Goal: Check status: Check status

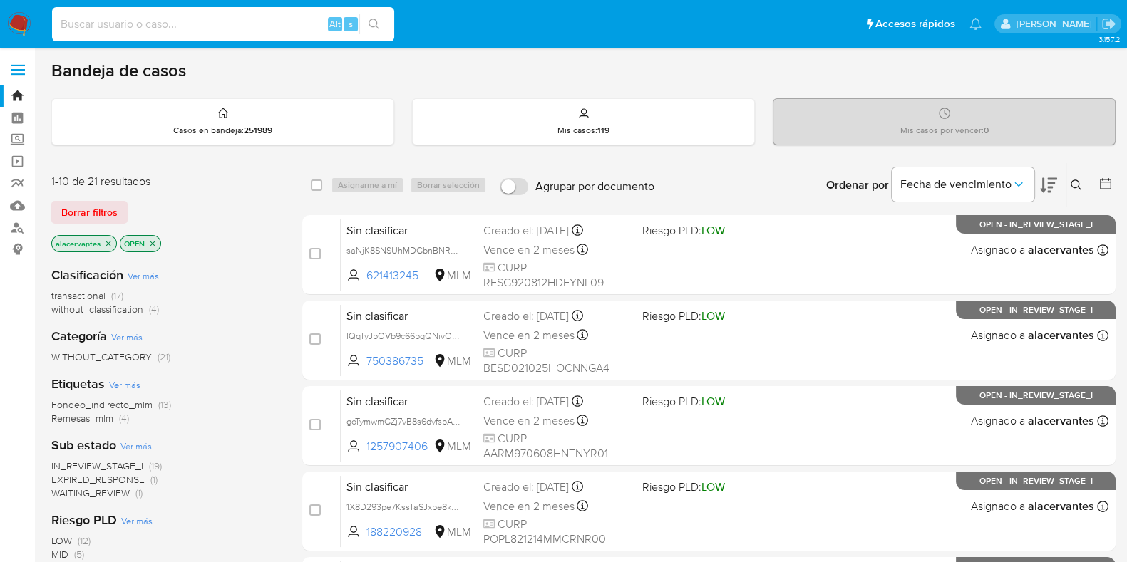
click at [220, 26] on input at bounding box center [223, 24] width 342 height 19
paste input "400788427"
type input "400788427"
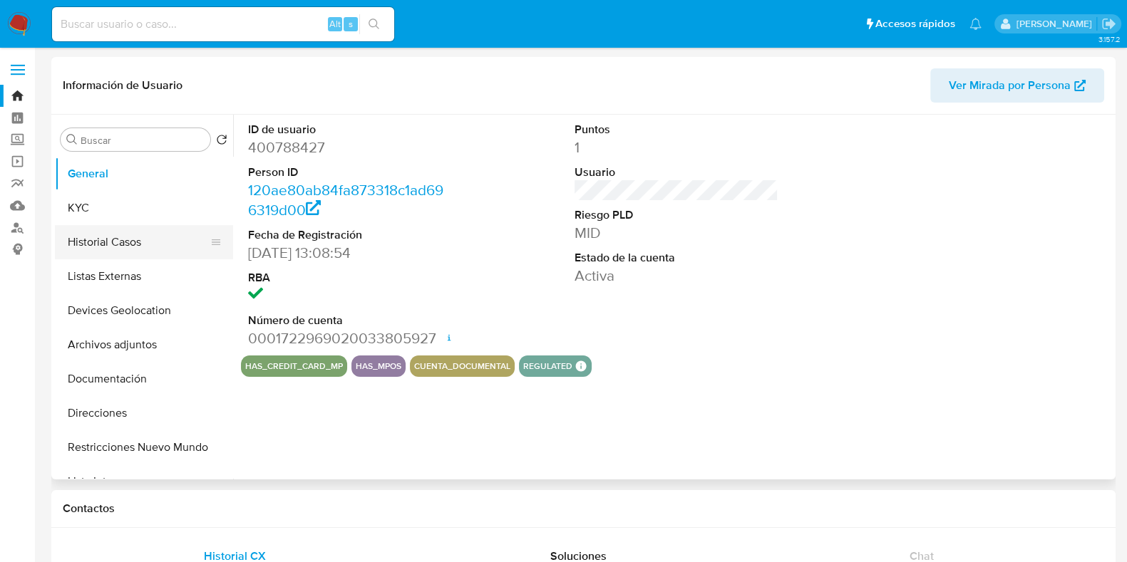
select select "10"
click at [119, 247] on button "Historial Casos" at bounding box center [138, 242] width 167 height 34
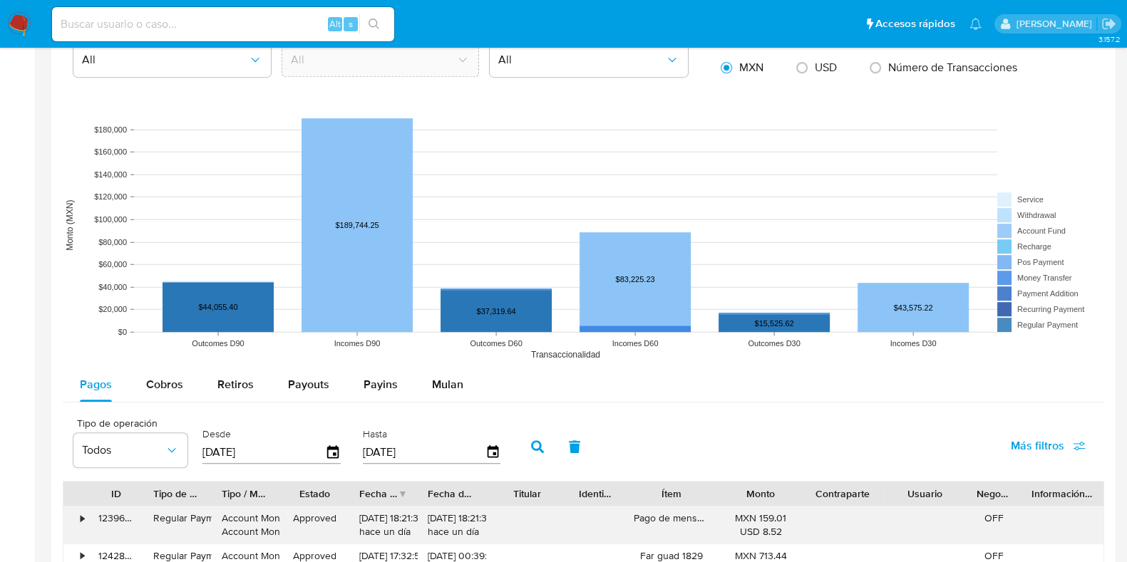
scroll to position [1158, 0]
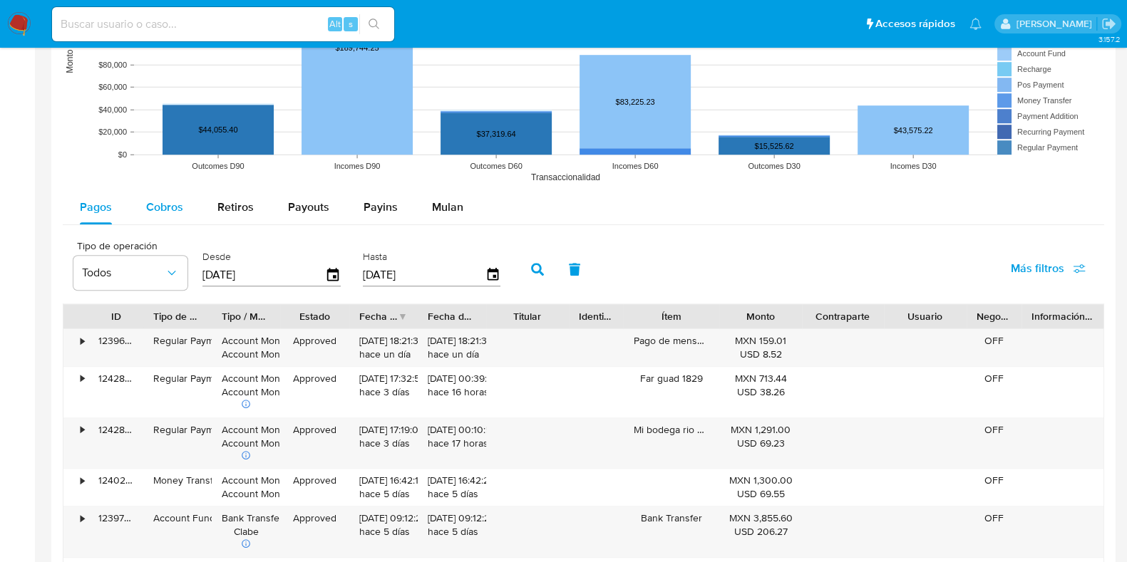
click at [189, 210] on button "Cobros" at bounding box center [164, 207] width 71 height 34
select select "10"
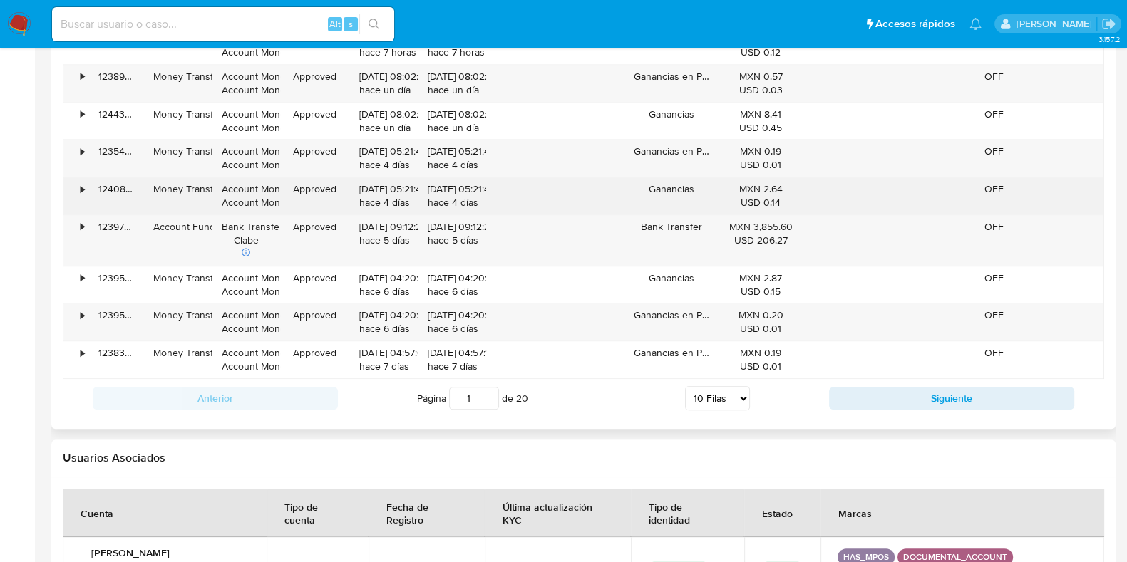
scroll to position [1515, 0]
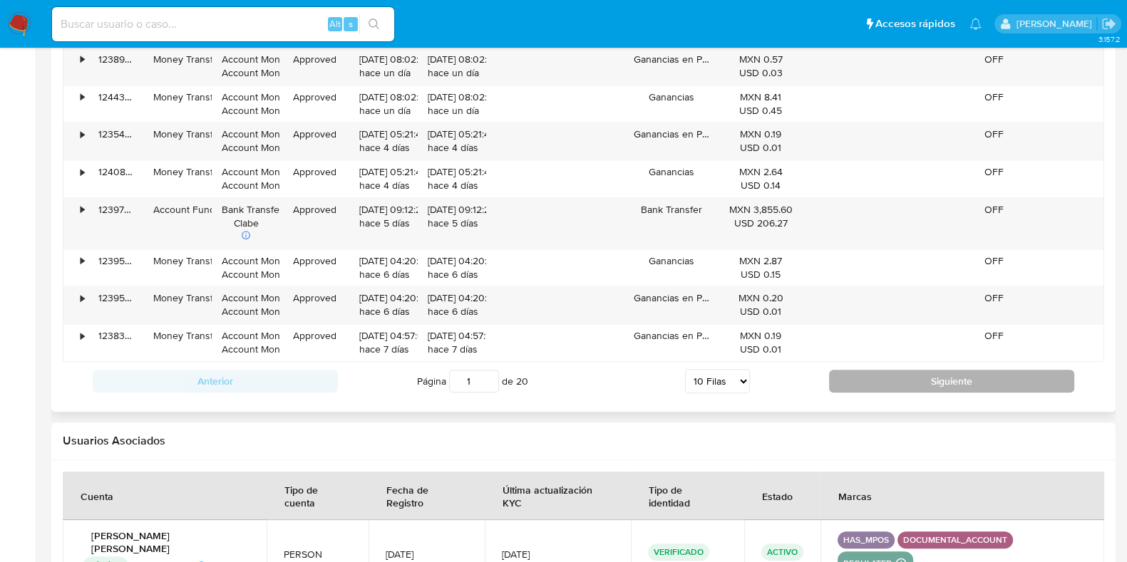
click at [989, 370] on button "Siguiente" at bounding box center [951, 381] width 245 height 23
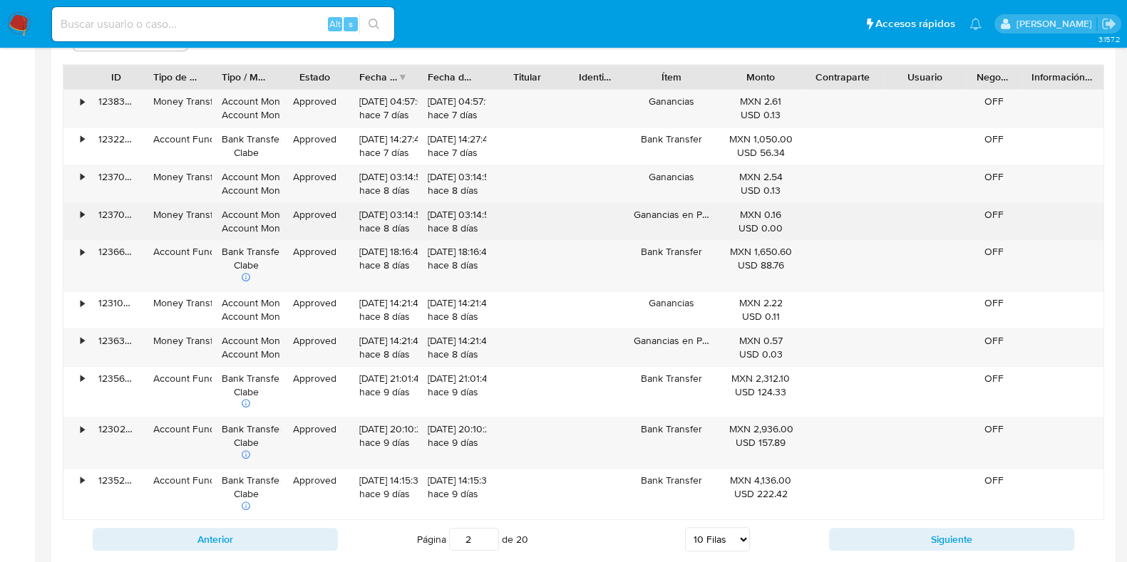
scroll to position [1425, 0]
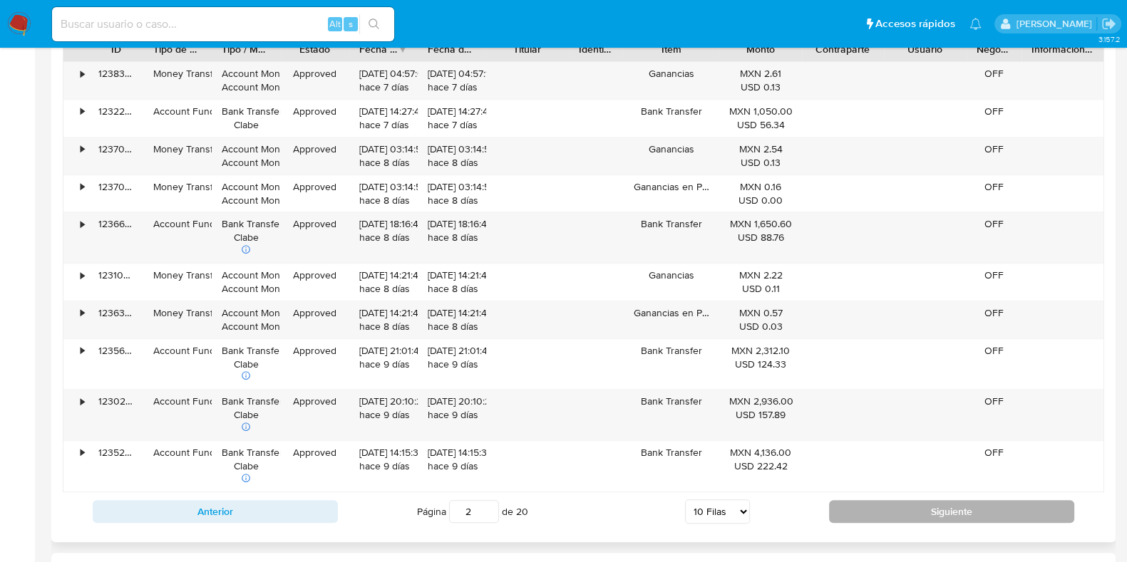
click at [847, 513] on button "Siguiente" at bounding box center [951, 511] width 245 height 23
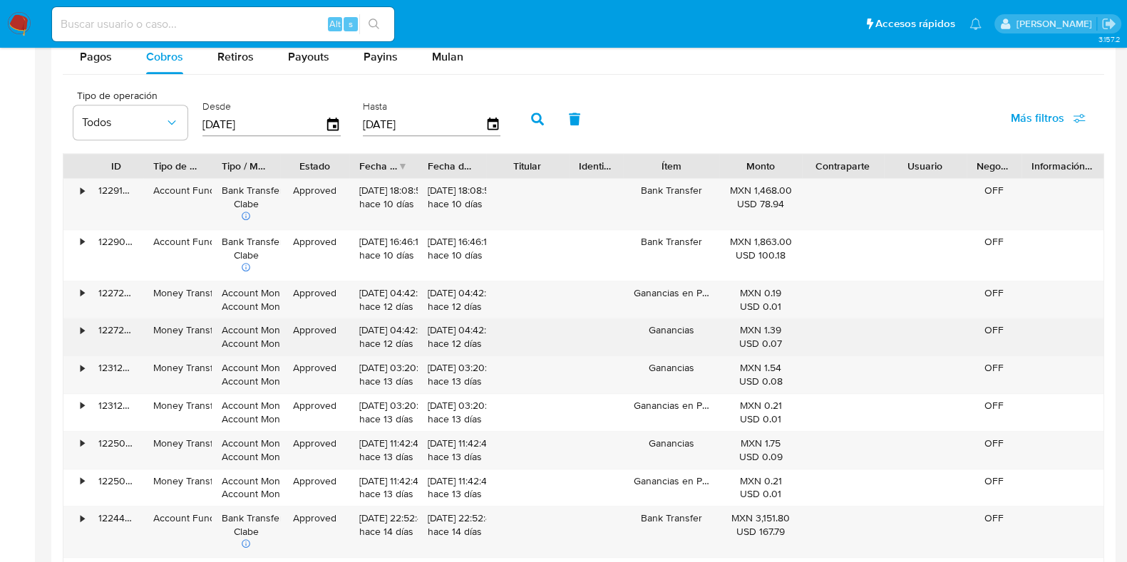
scroll to position [1336, 0]
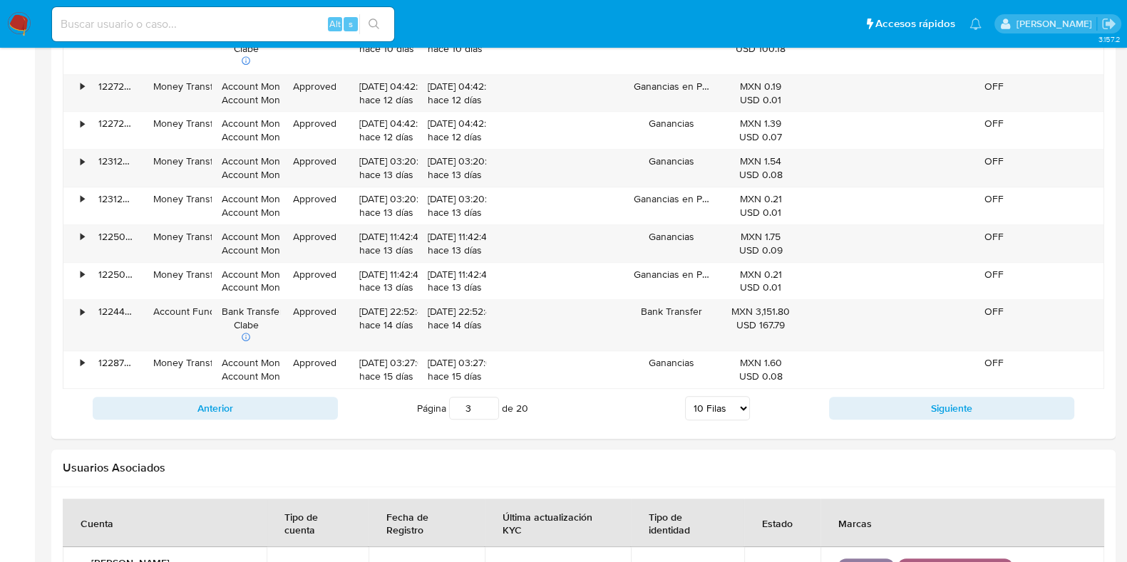
click at [994, 415] on button "Siguiente" at bounding box center [951, 408] width 245 height 23
type input "4"
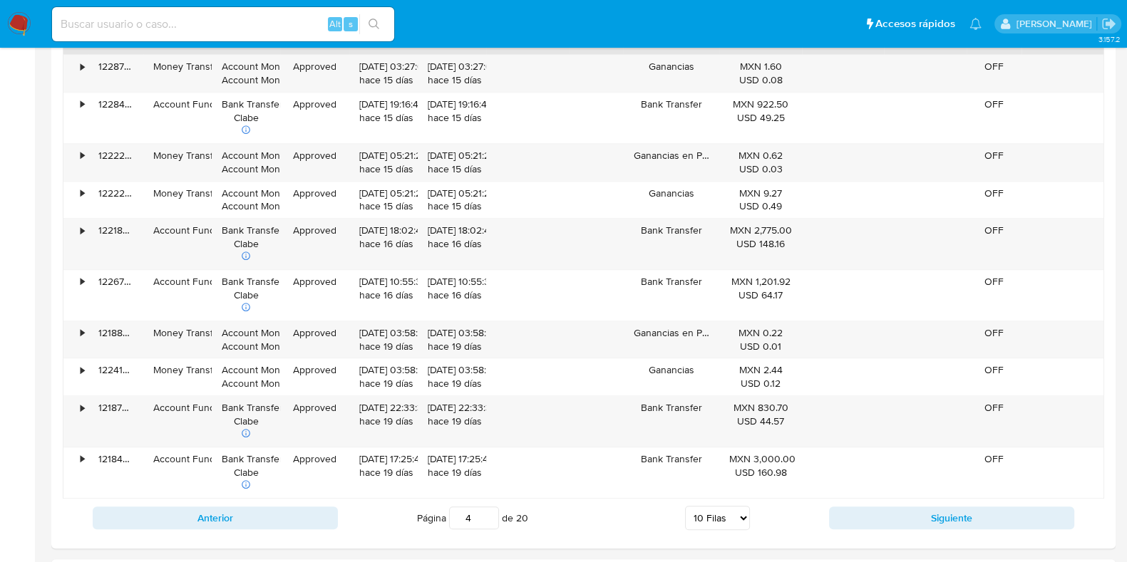
scroll to position [1515, 0]
